Goal: Task Accomplishment & Management: Complete application form

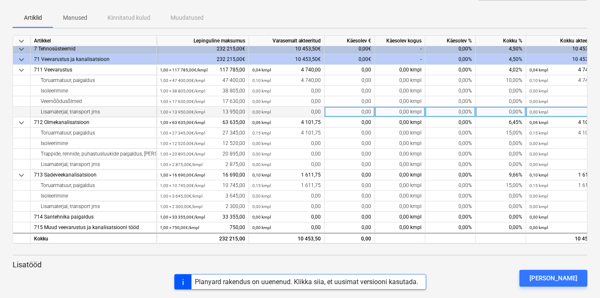
scroll to position [92, 0]
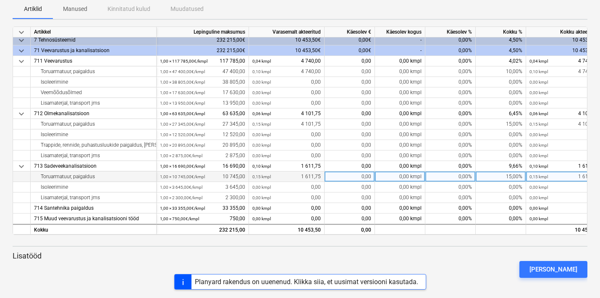
click at [492, 175] on div "15,00%" at bounding box center [501, 176] width 50 height 11
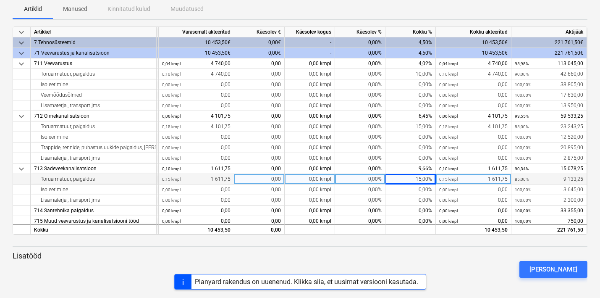
scroll to position [5, 93]
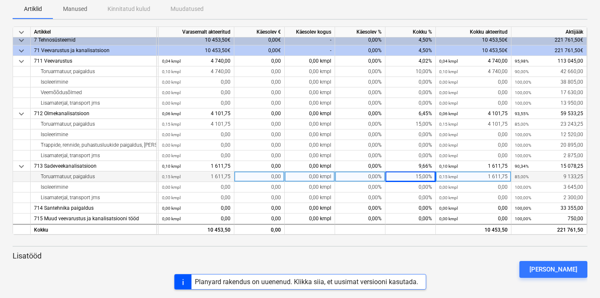
click at [361, 176] on div "0,00%" at bounding box center [360, 176] width 50 height 11
click at [361, 176] on input at bounding box center [360, 176] width 50 height 10
type input "50"
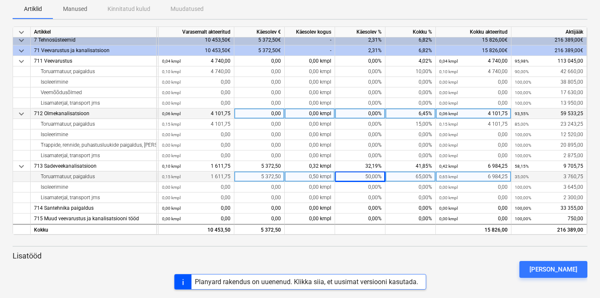
scroll to position [0, 93]
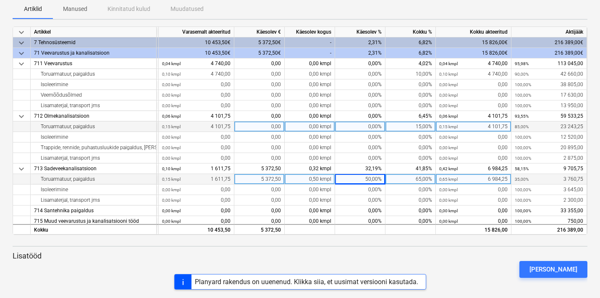
click at [370, 126] on div "0,00%" at bounding box center [360, 126] width 50 height 11
type input "15"
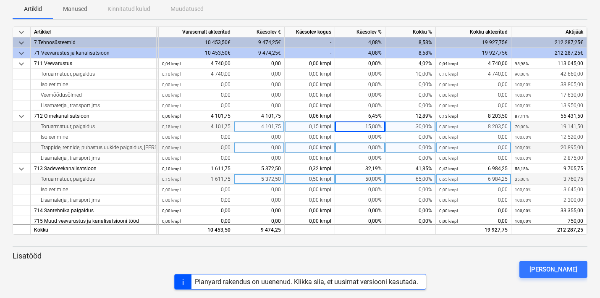
click at [365, 147] on div "0,00%" at bounding box center [360, 147] width 50 height 11
type input "5"
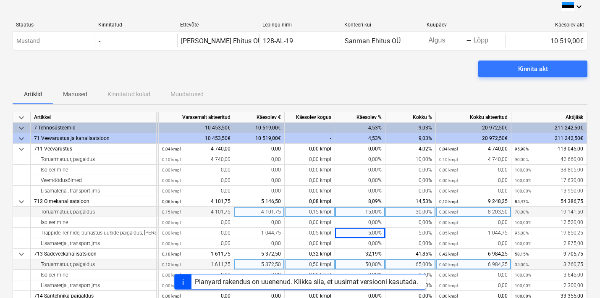
scroll to position [0, 0]
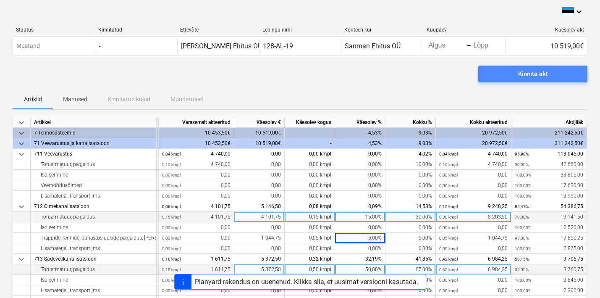
click at [518, 72] on div "Kinnita akt" at bounding box center [533, 73] width 30 height 11
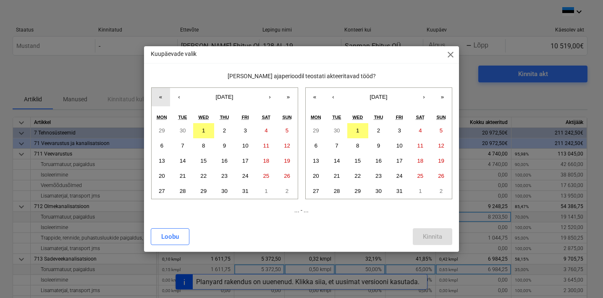
click at [160, 97] on button "«" at bounding box center [161, 97] width 18 height 18
click at [181, 129] on abbr "1" at bounding box center [182, 130] width 3 height 6
click at [334, 129] on abbr "30" at bounding box center [337, 130] width 6 height 6
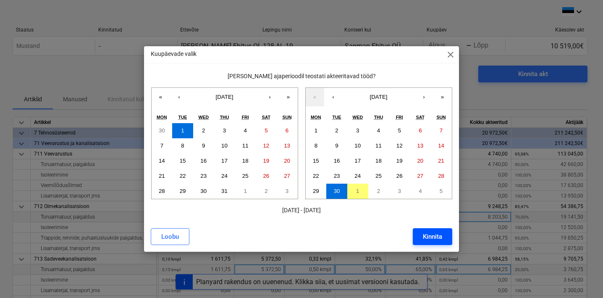
click at [435, 238] on div "Kinnita" at bounding box center [432, 236] width 19 height 11
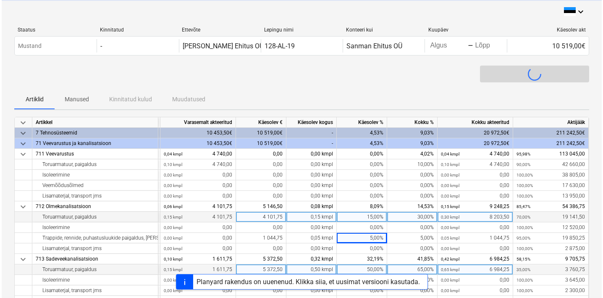
scroll to position [0, 90]
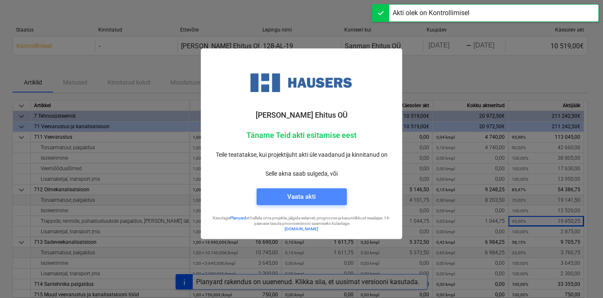
click at [297, 198] on div "Vaata akti" at bounding box center [301, 196] width 29 height 11
